Goal: Task Accomplishment & Management: Complete application form

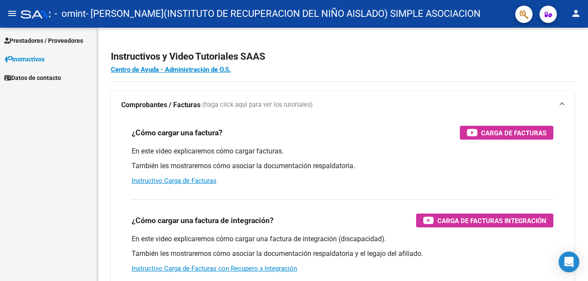
click at [49, 40] on span "Prestadores / Proveedores" at bounding box center [43, 41] width 79 height 10
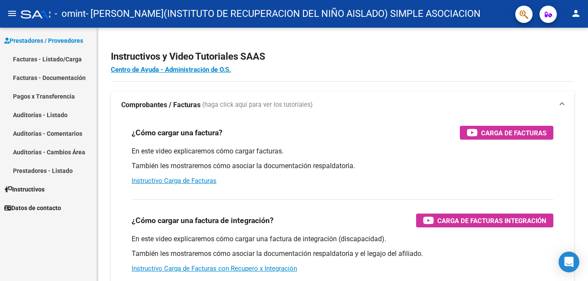
click at [48, 55] on link "Facturas - Listado/Carga" at bounding box center [48, 59] width 96 height 19
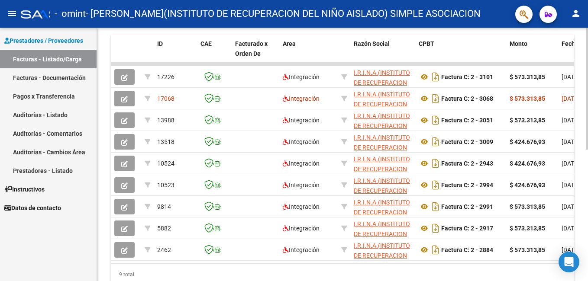
scroll to position [232, 0]
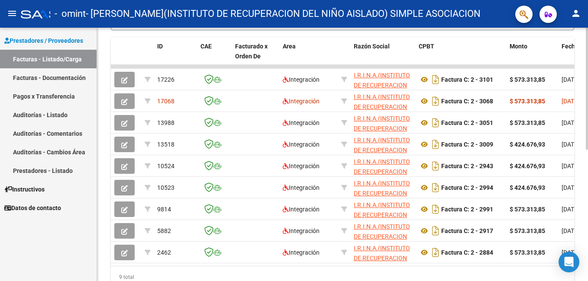
click at [587, 251] on html "menu - omint - [PERSON_NAME](INSTITUTO DE RECUPERACION DEL NIÑO AISLADO) SIMPLE…" at bounding box center [294, 140] width 588 height 281
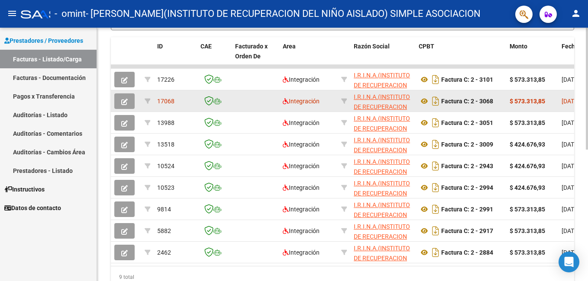
click at [169, 101] on span "17068" at bounding box center [165, 101] width 17 height 7
click at [125, 104] on icon "button" at bounding box center [124, 102] width 6 height 6
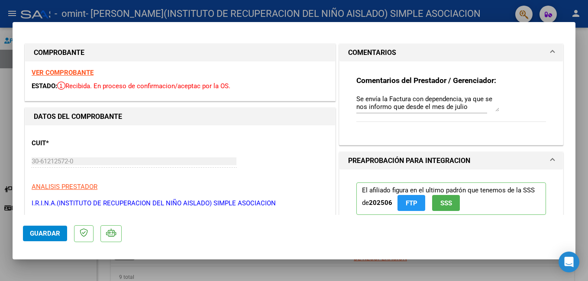
click at [583, 100] on div at bounding box center [294, 140] width 588 height 281
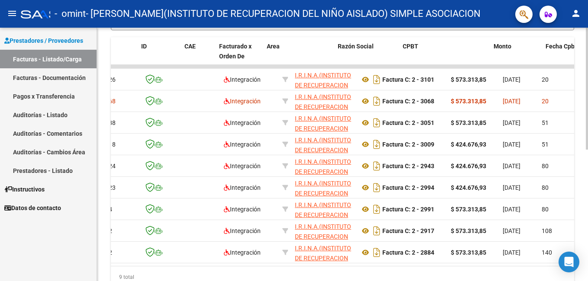
scroll to position [0, 0]
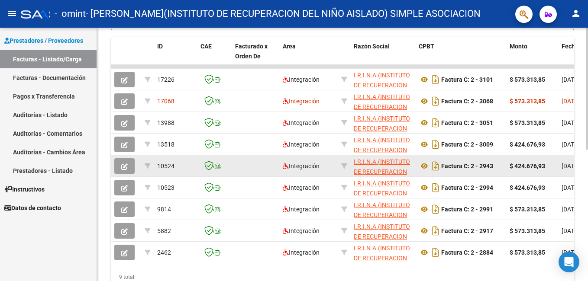
click at [125, 168] on icon "button" at bounding box center [124, 167] width 6 height 6
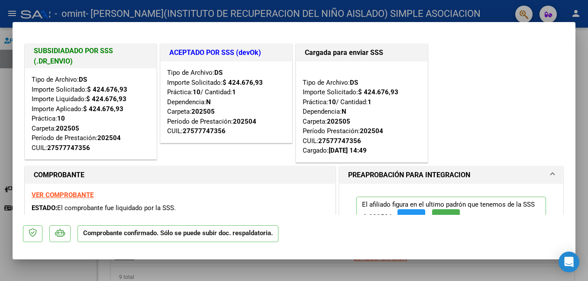
click at [583, 49] on div at bounding box center [294, 140] width 588 height 281
type input "$ 0,00"
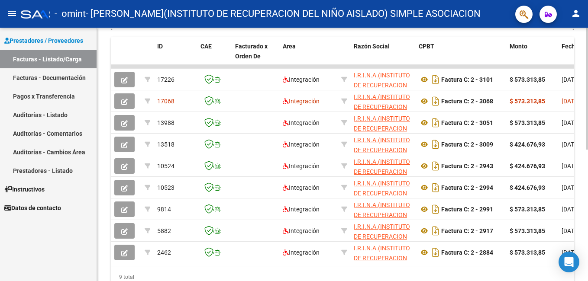
scroll to position [273, 0]
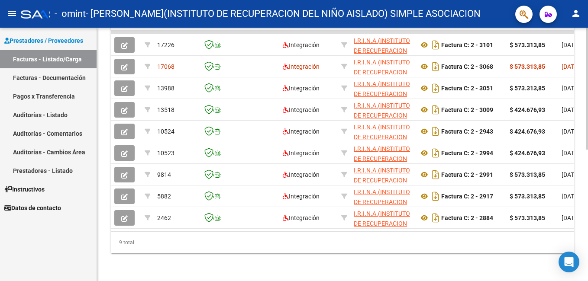
click at [587, 215] on div at bounding box center [586, 220] width 2 height 122
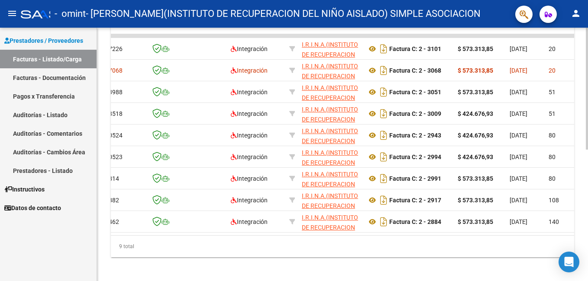
scroll to position [262, 0]
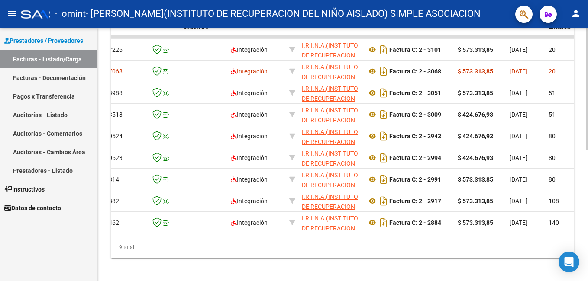
click at [587, 223] on html "menu - omint - [PERSON_NAME](INSTITUTO DE RECUPERACION DEL NIÑO AISLADO) SIMPLE…" at bounding box center [294, 140] width 588 height 281
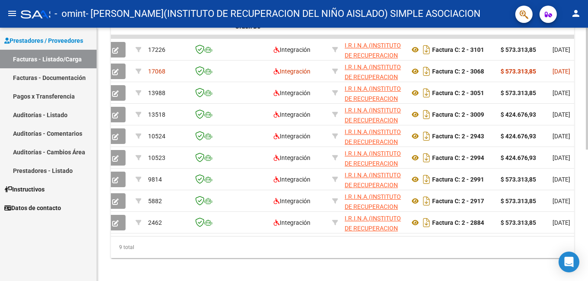
scroll to position [0, 0]
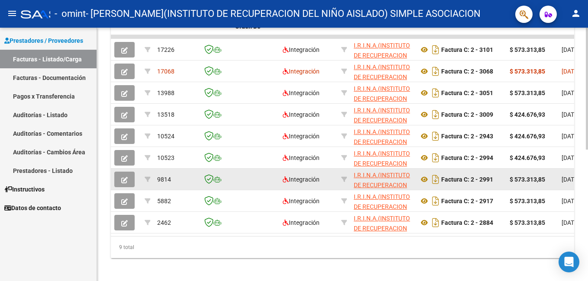
click at [127, 180] on icon "button" at bounding box center [124, 180] width 6 height 6
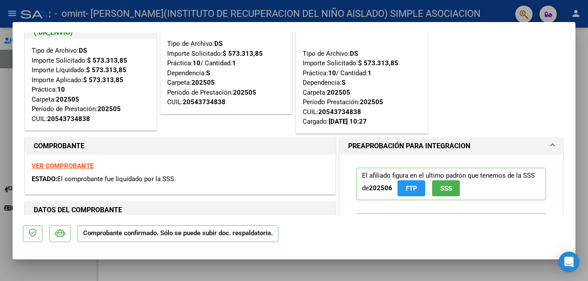
scroll to position [122, 0]
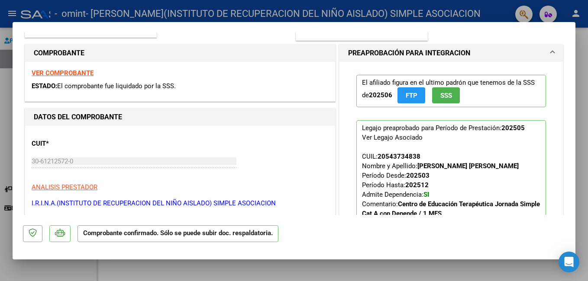
click at [582, 103] on div at bounding box center [294, 140] width 588 height 281
type input "$ 0,00"
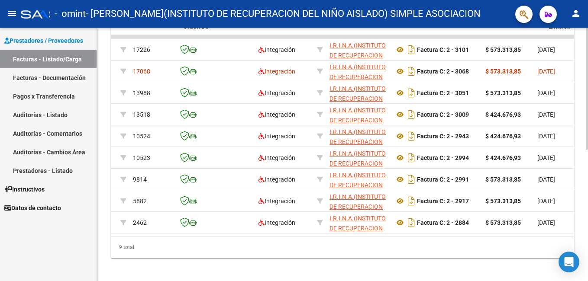
scroll to position [0, 52]
